Goal: Information Seeking & Learning: Understand process/instructions

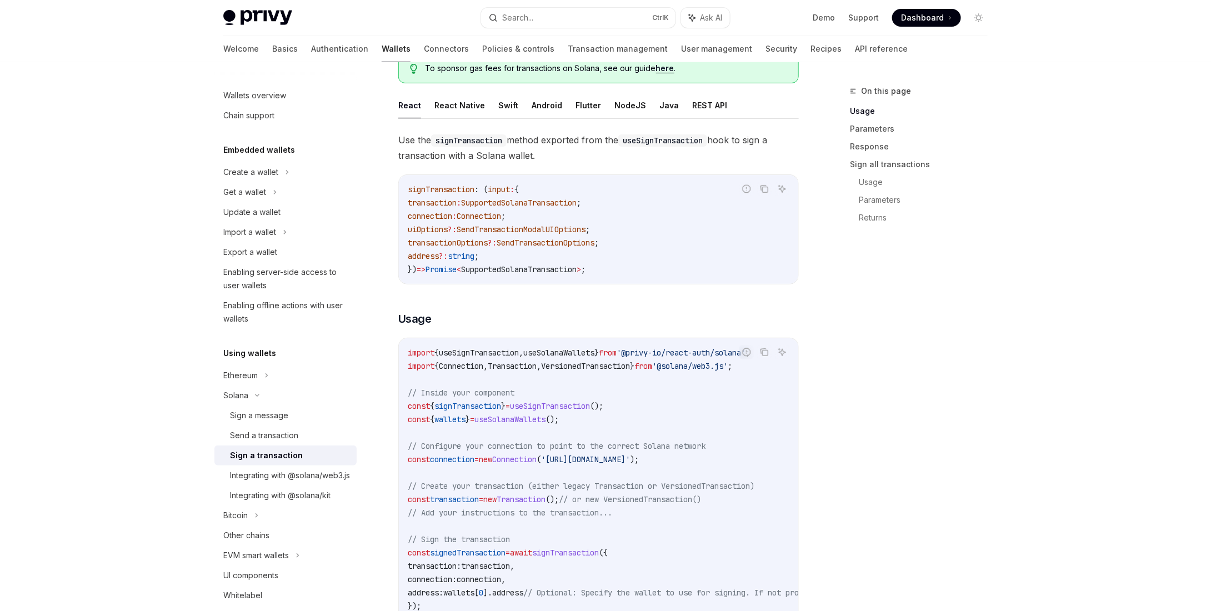
scroll to position [38, 0]
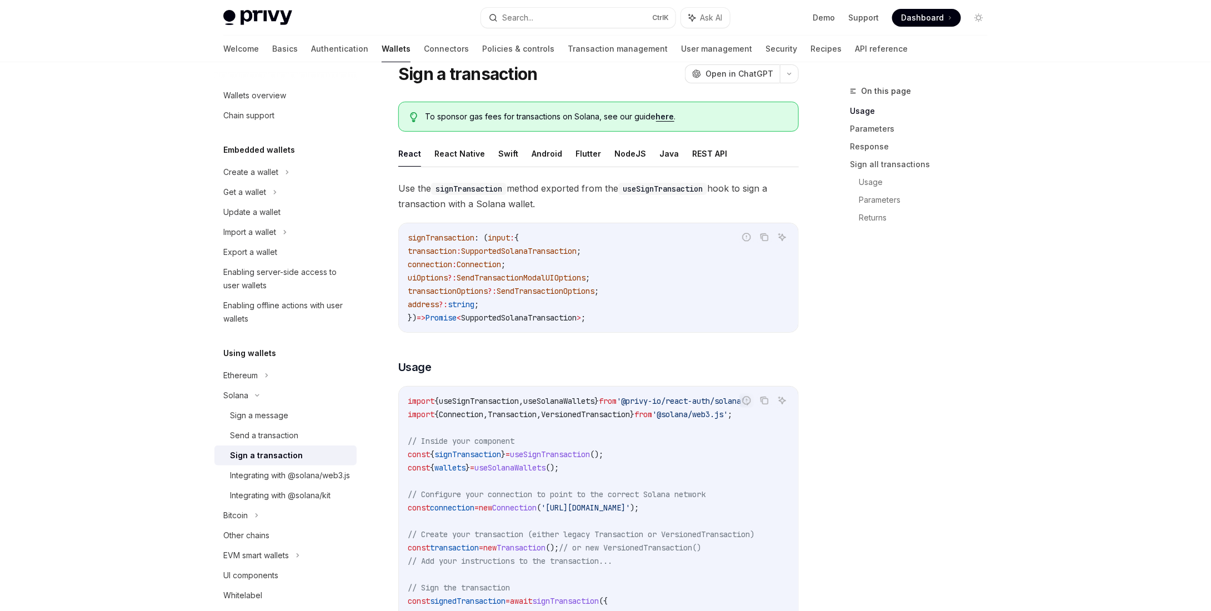
click at [442, 274] on span "uiOptions" at bounding box center [428, 278] width 40 height 10
click at [578, 276] on span "SendTransactionModalUIOptions" at bounding box center [521, 278] width 129 height 10
click at [434, 280] on span "uiOptions" at bounding box center [428, 278] width 40 height 10
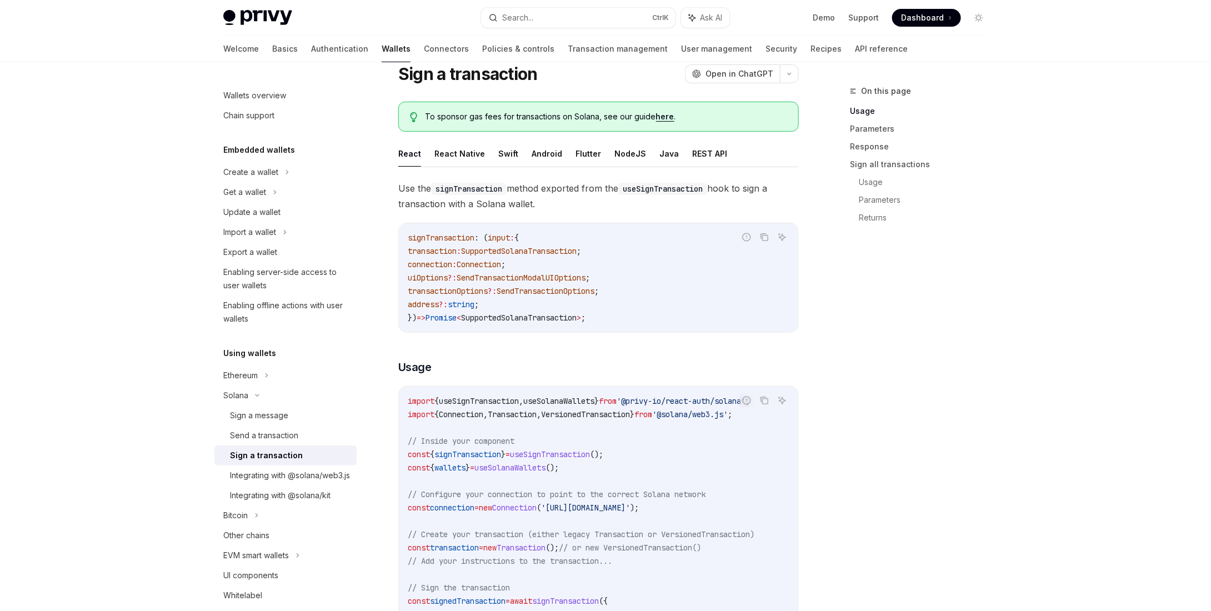
copy span "uiOptions"
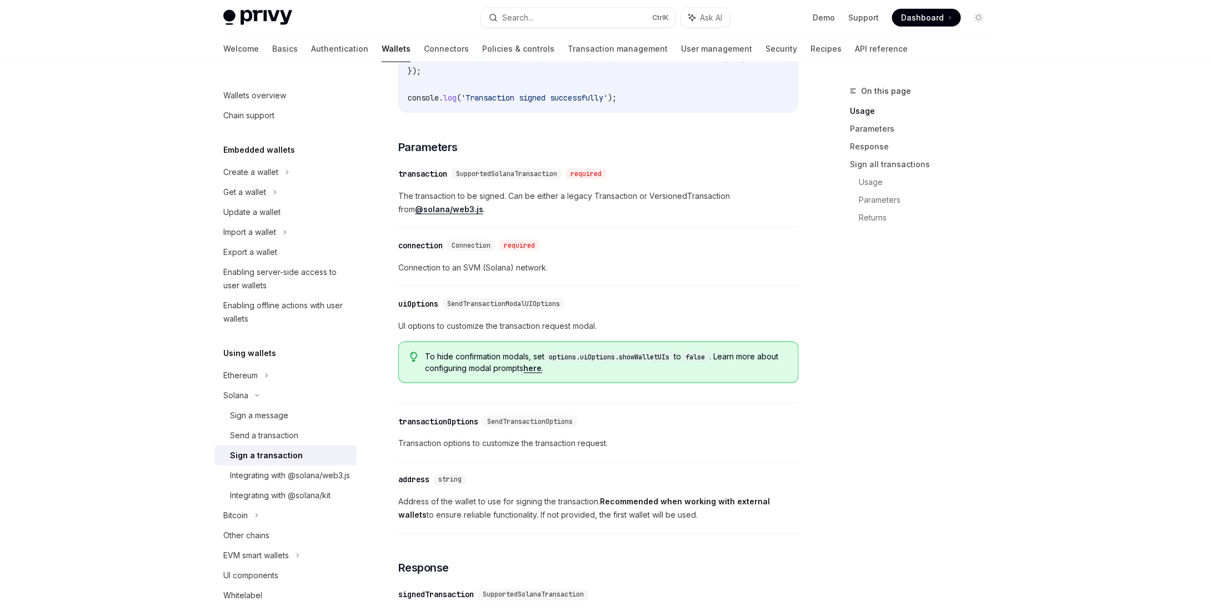
scroll to position [9, 0]
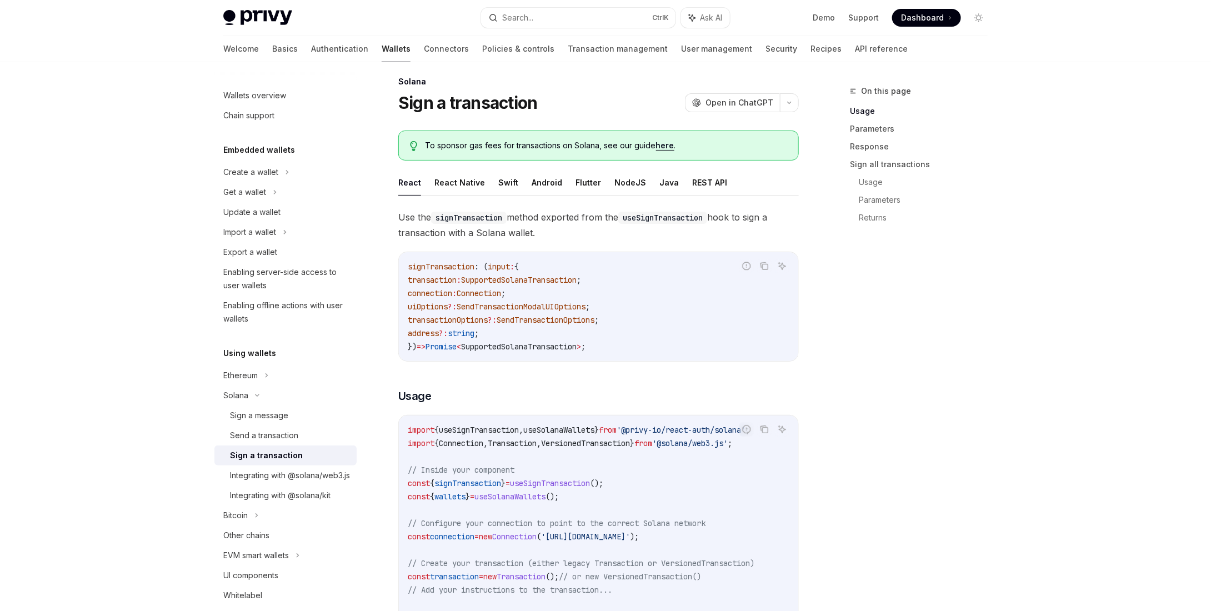
click at [418, 305] on span "uiOptions" at bounding box center [428, 307] width 40 height 10
copy span "uiOptions"
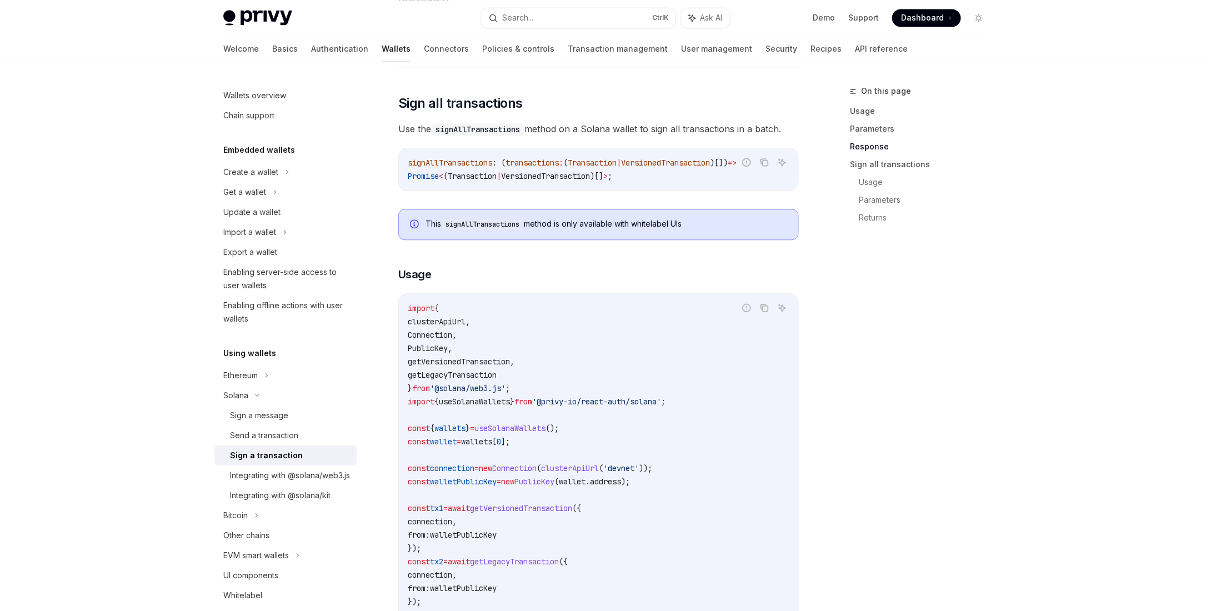
scroll to position [1287, 0]
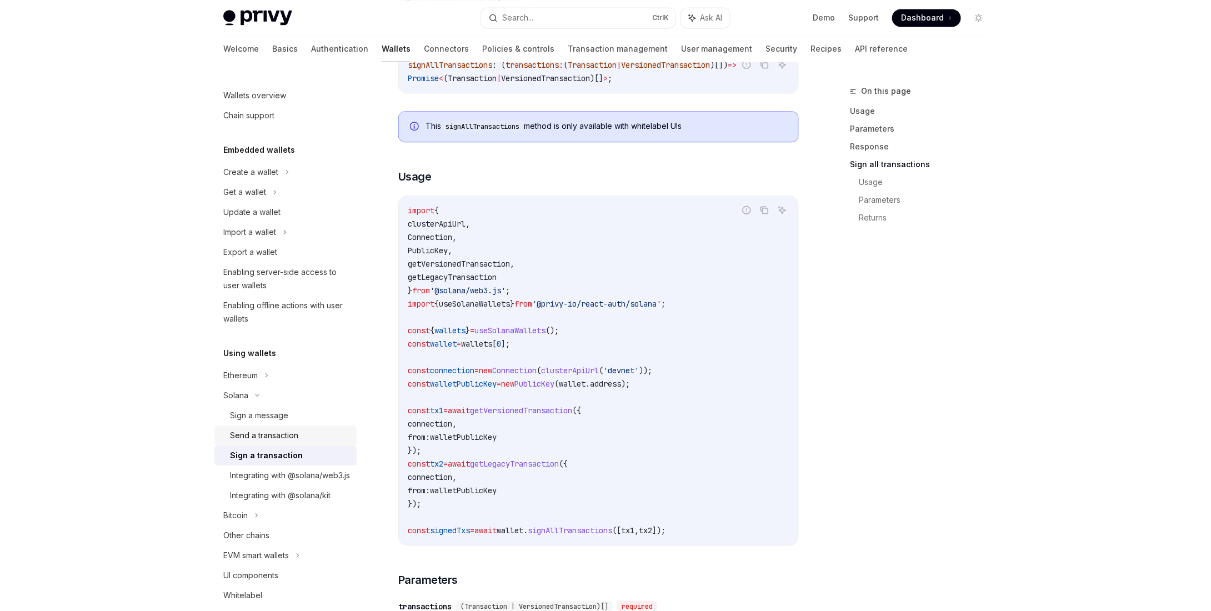
click at [263, 434] on div "Send a transaction" at bounding box center [264, 435] width 68 height 13
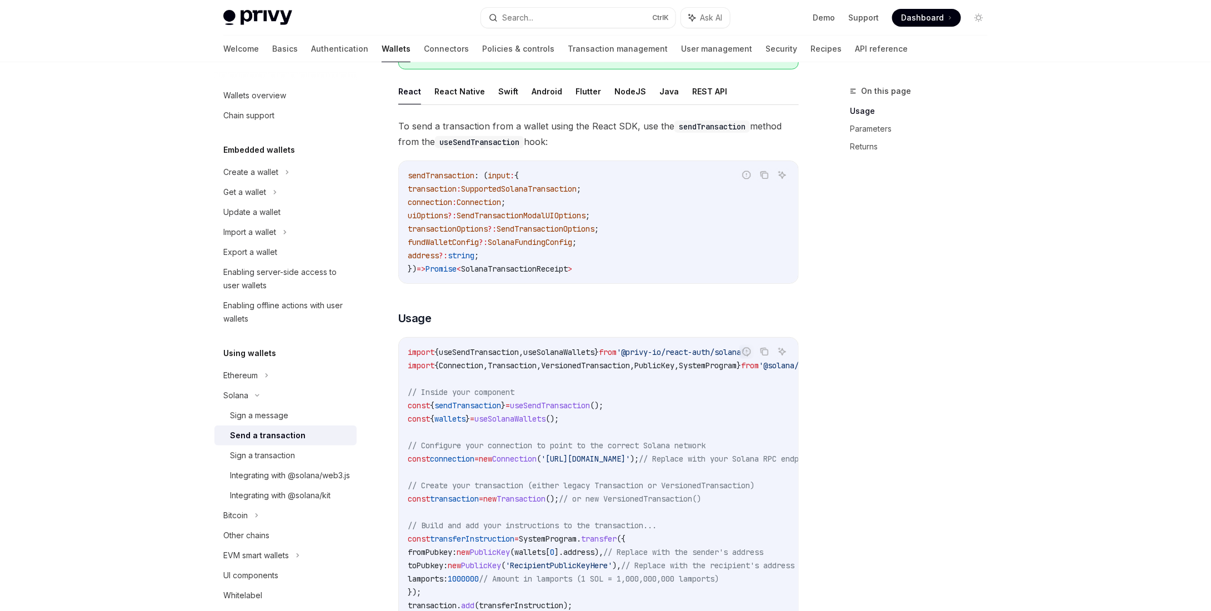
scroll to position [111, 0]
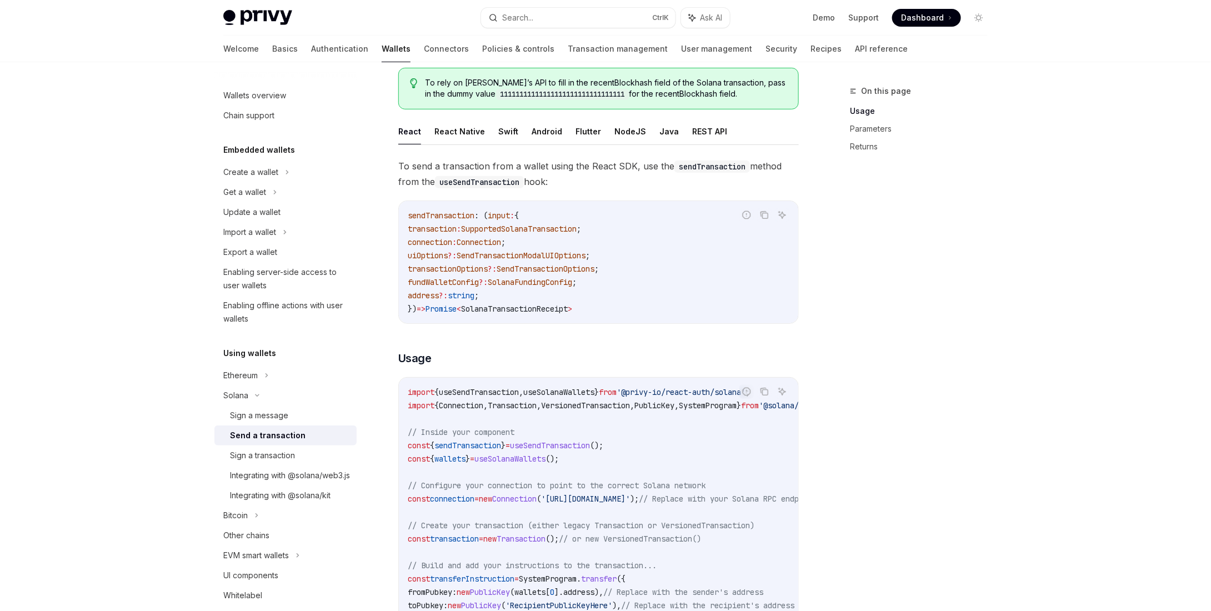
click at [564, 270] on span "SendTransactionOptions" at bounding box center [546, 269] width 98 height 10
copy span "SendTransactionOptions"
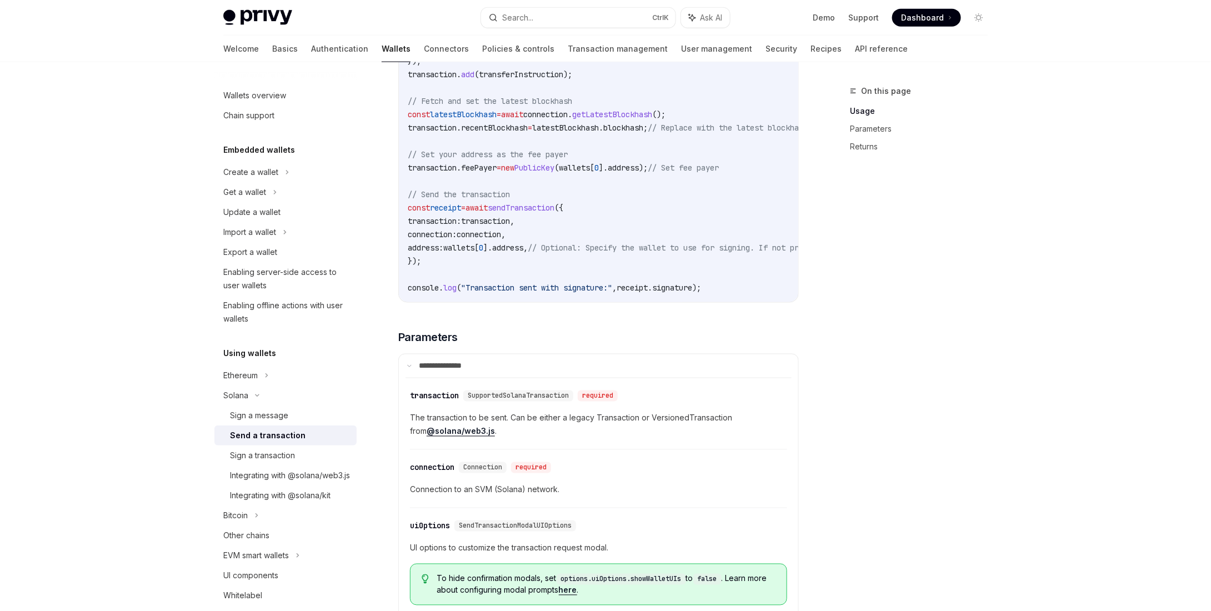
scroll to position [621, 0]
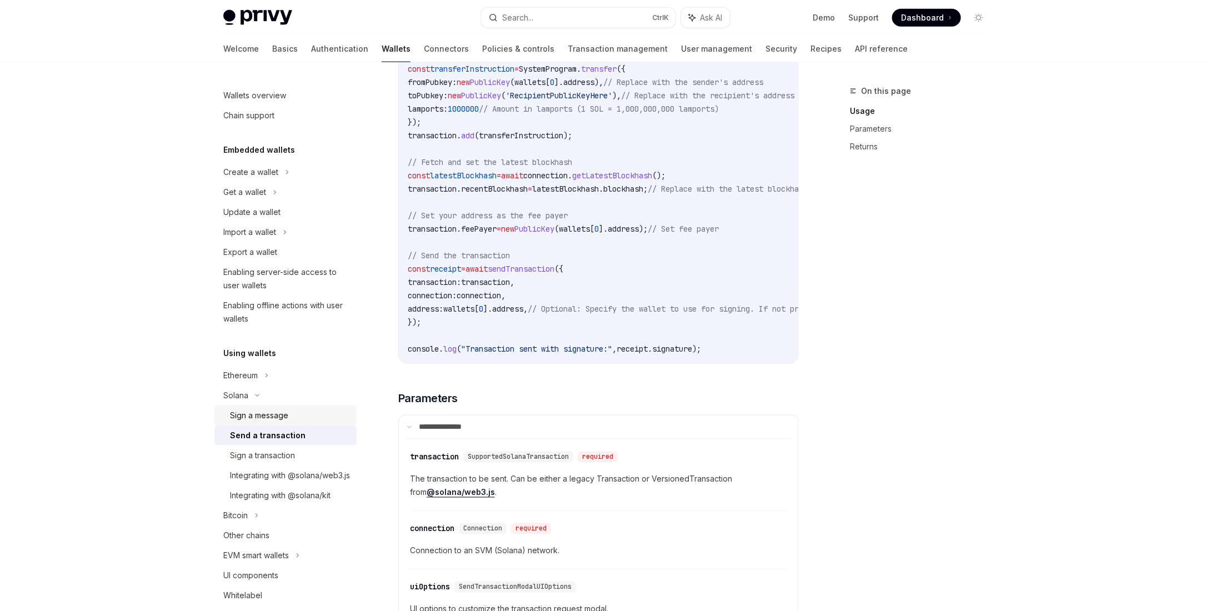
click at [264, 417] on div "Sign a message" at bounding box center [259, 415] width 58 height 13
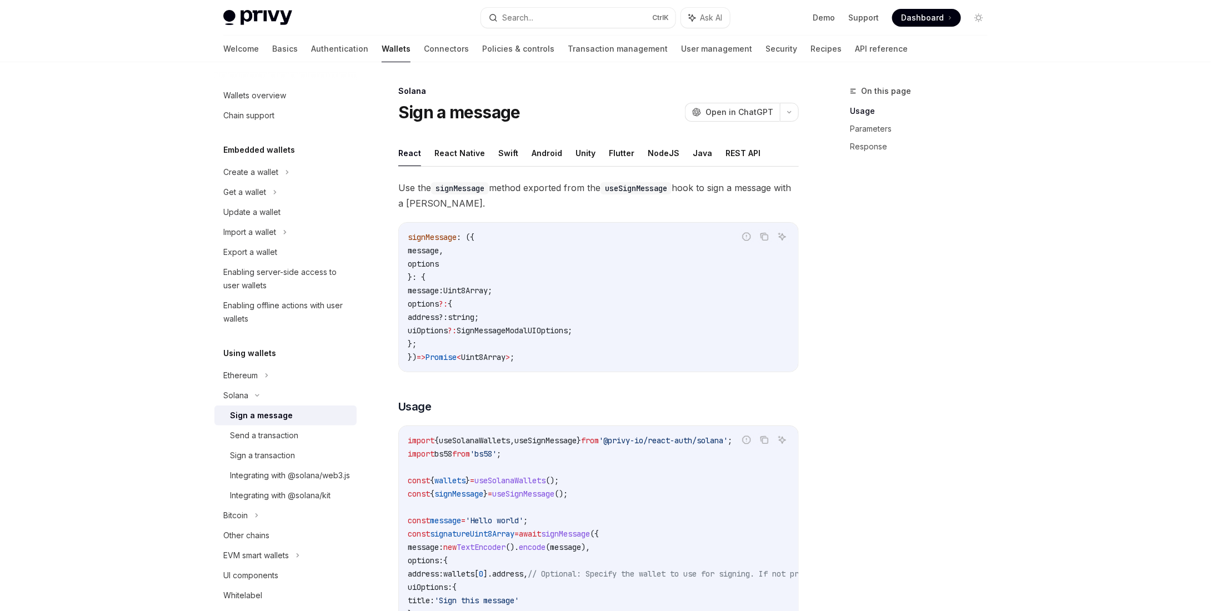
click at [264, 417] on div "Sign a message" at bounding box center [261, 415] width 63 height 13
type textarea "*"
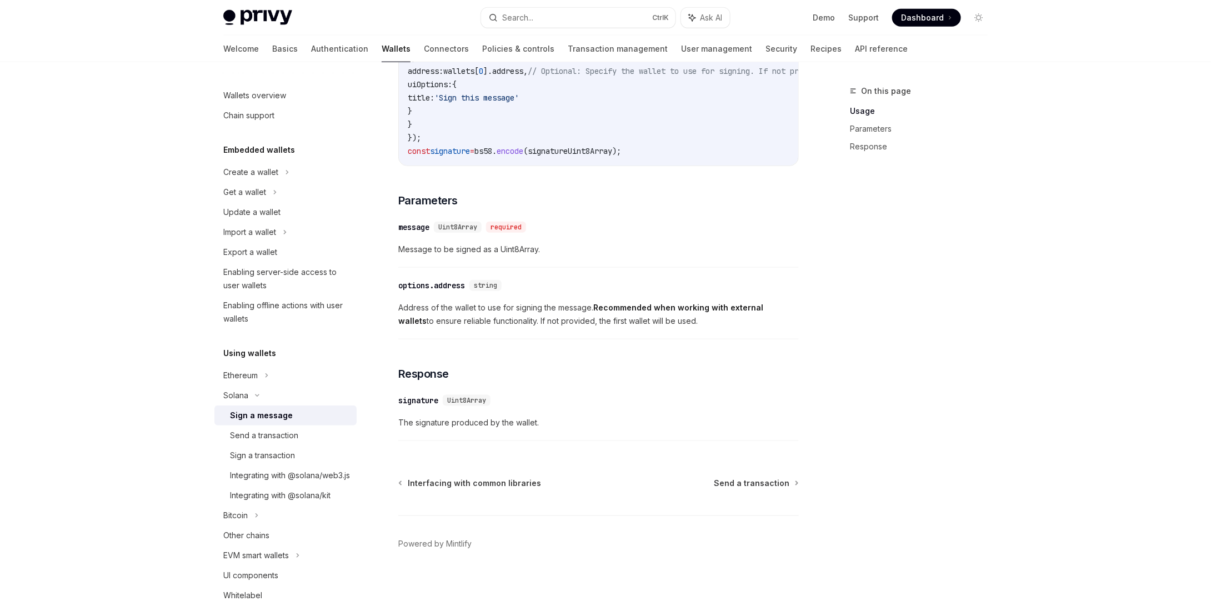
scroll to position [505, 0]
